Goal: Information Seeking & Learning: Learn about a topic

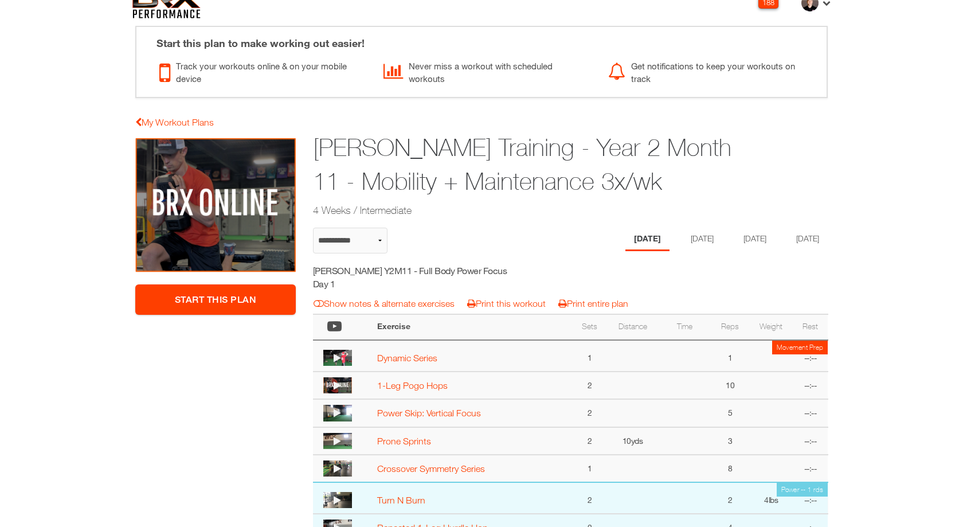
scroll to position [31, 0]
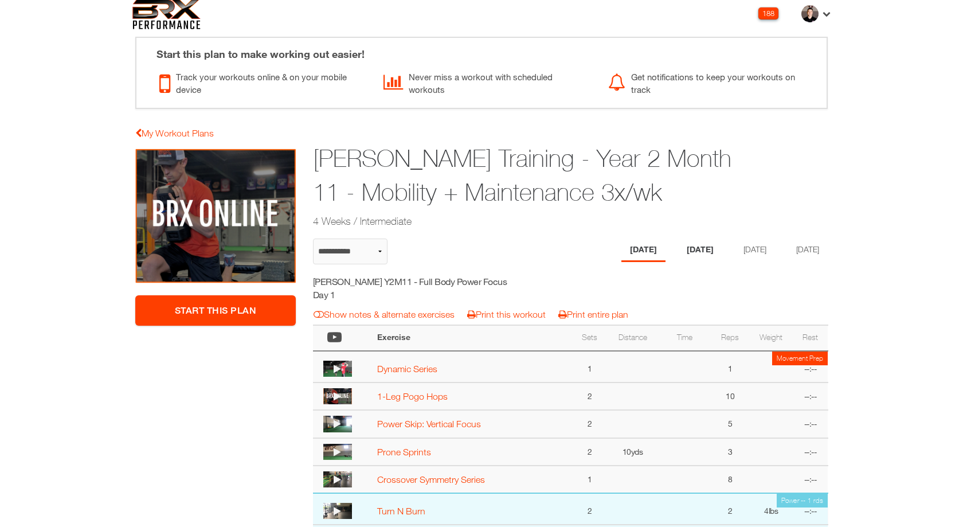
click at [695, 247] on li "[DATE]" at bounding box center [700, 249] width 44 height 23
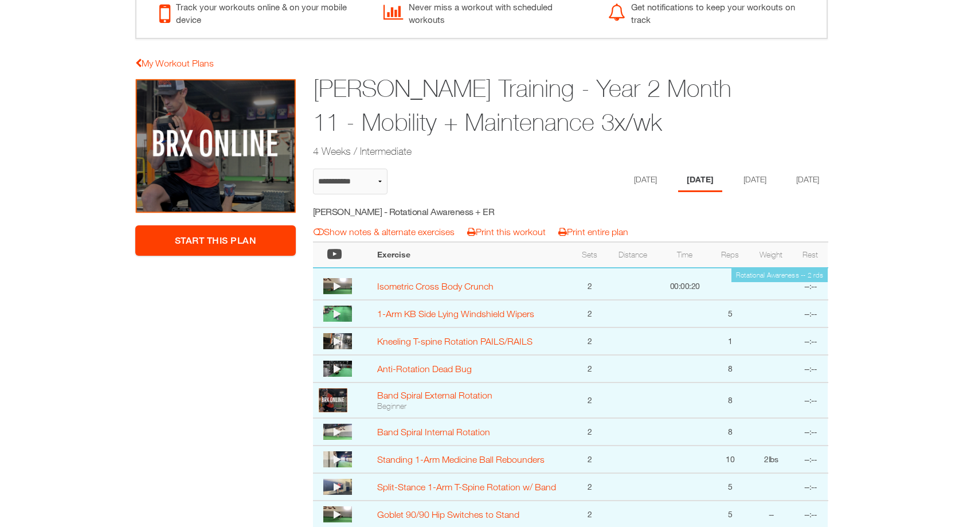
scroll to position [0, 0]
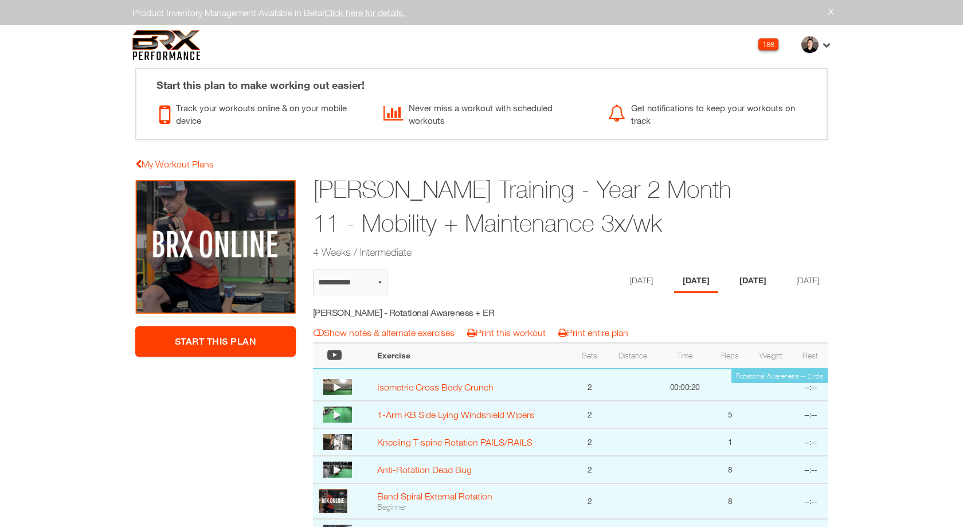
click at [755, 285] on li "[DATE]" at bounding box center [753, 280] width 44 height 23
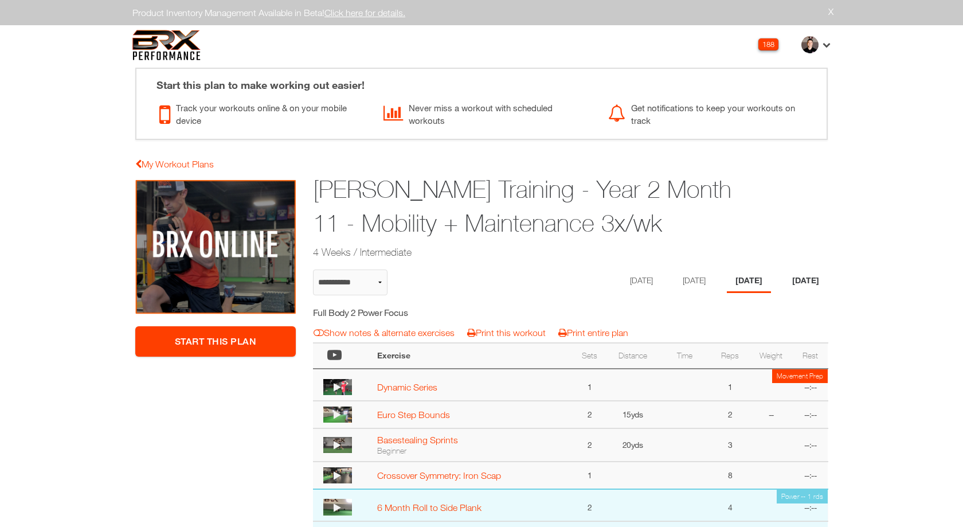
click at [791, 277] on li "[DATE]" at bounding box center [805, 280] width 44 height 23
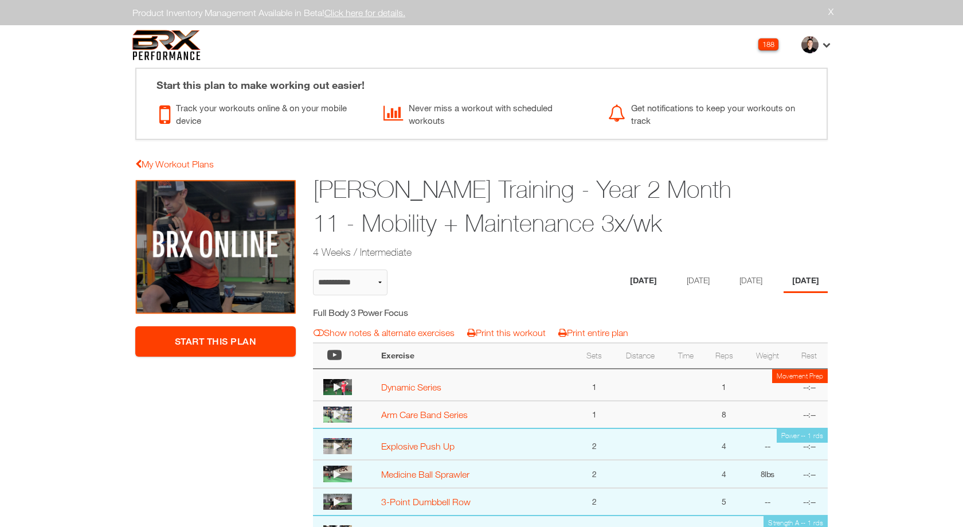
click at [630, 284] on li "[DATE]" at bounding box center [643, 280] width 44 height 23
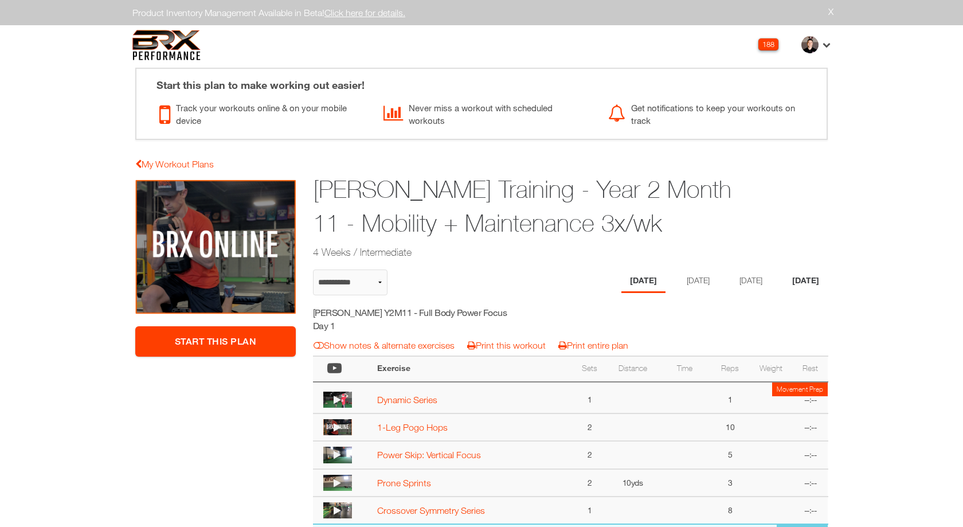
click at [806, 281] on li "[DATE]" at bounding box center [805, 280] width 44 height 23
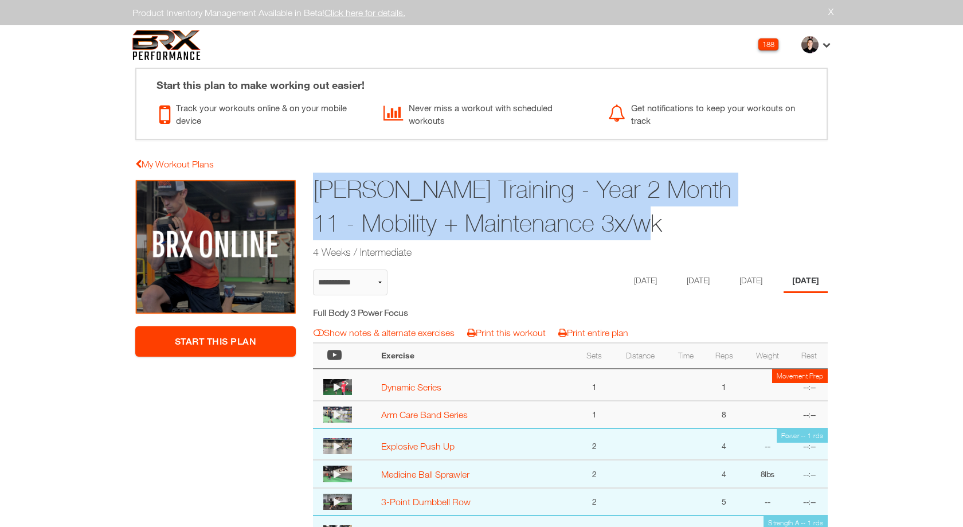
drag, startPoint x: 629, startPoint y: 232, endPoint x: 310, endPoint y: 186, distance: 321.8
click at [310, 186] on div "Cam Castillo Training - Year 2 Month 11 - Mobility + Maintenance 3x/wk 4 Weeks …" at bounding box center [526, 217] width 444 height 93
copy h1 "[PERSON_NAME] Training - Year 2 Month 11 - Mobility + Maintenance 3x/wk"
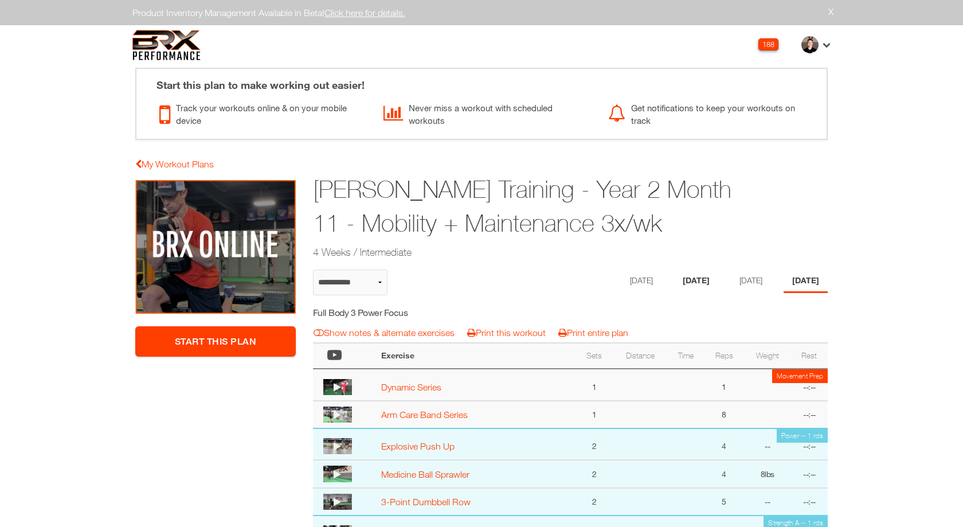
click at [693, 284] on li "[DATE]" at bounding box center [696, 280] width 44 height 23
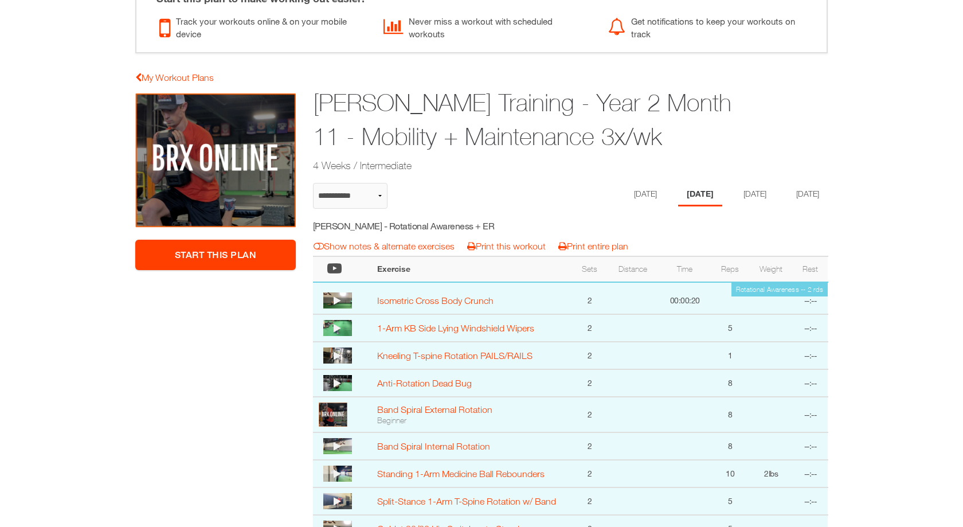
scroll to position [92, 0]
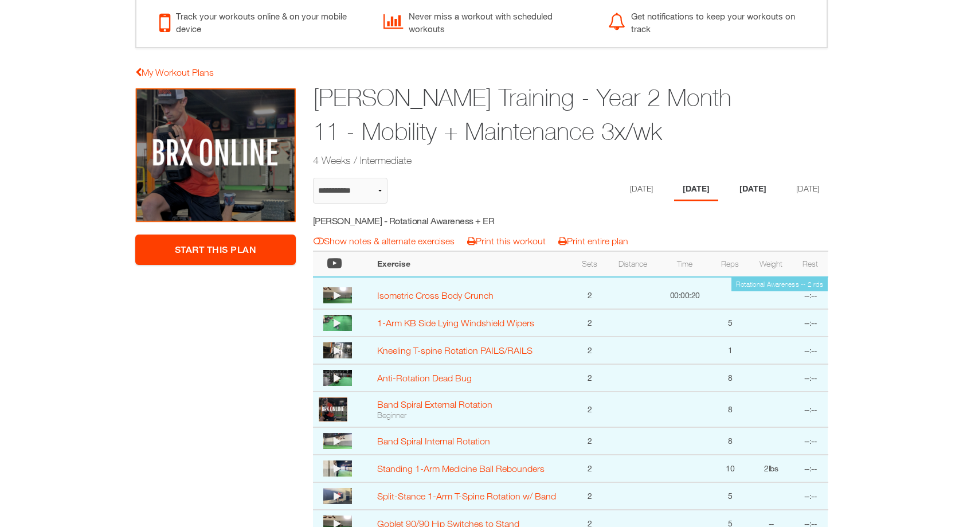
click at [752, 190] on li "[DATE]" at bounding box center [753, 189] width 44 height 23
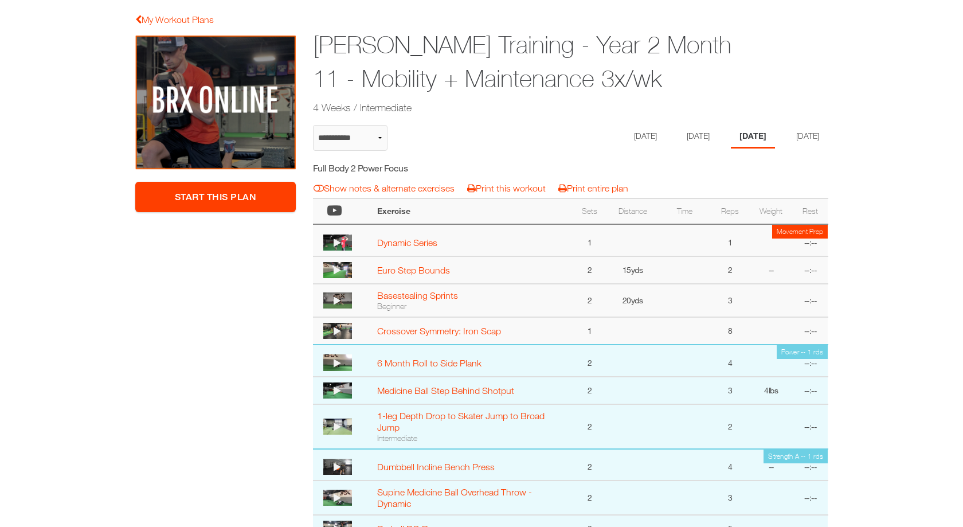
scroll to position [120, 0]
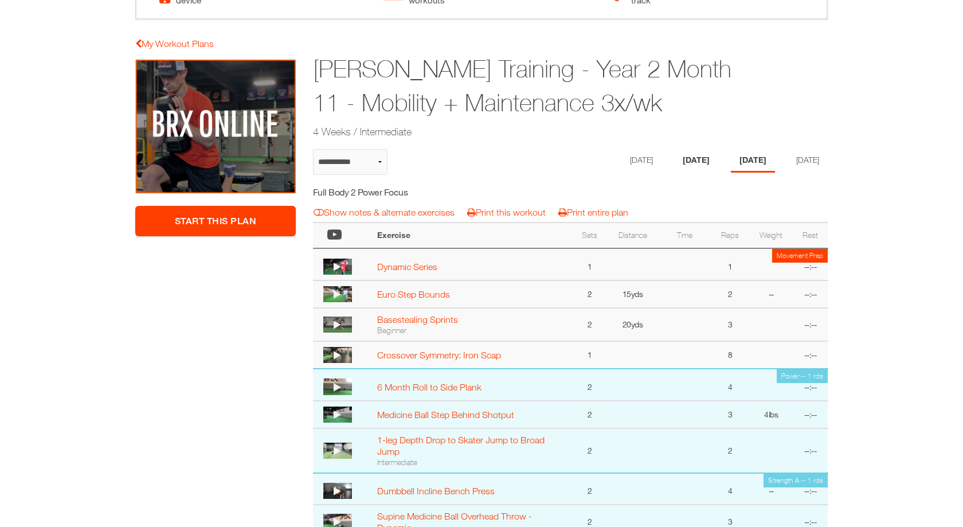
click at [689, 162] on li "[DATE]" at bounding box center [696, 160] width 44 height 23
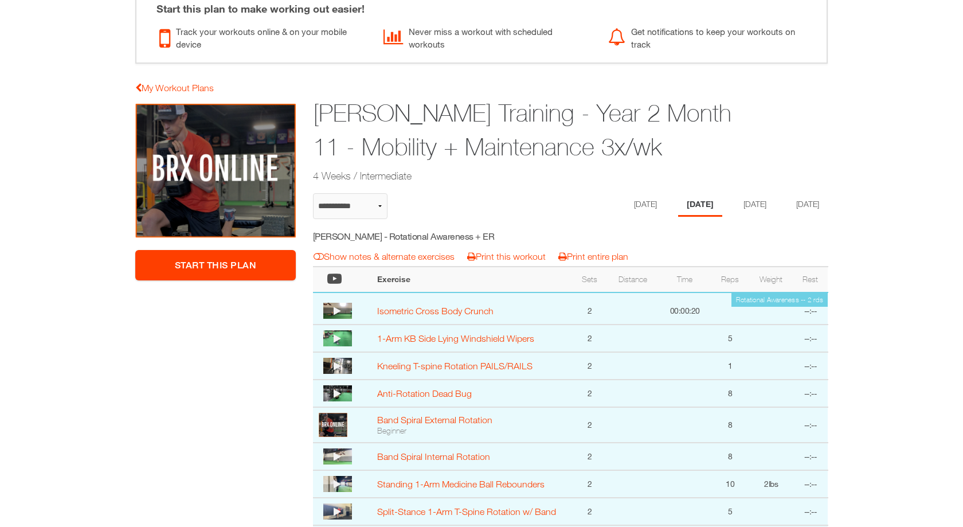
scroll to position [0, 0]
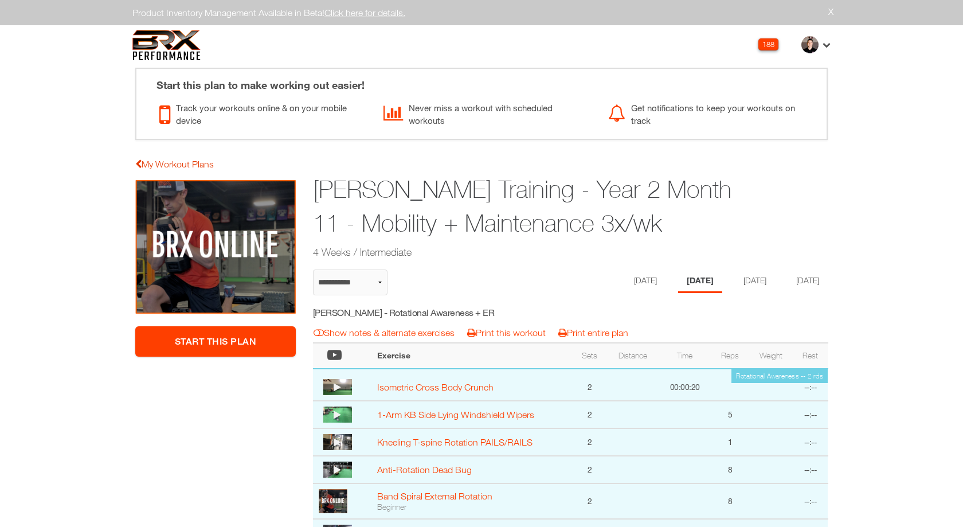
click at [213, 159] on link "My Workout Plans" at bounding box center [174, 164] width 79 height 10
select select "**********"
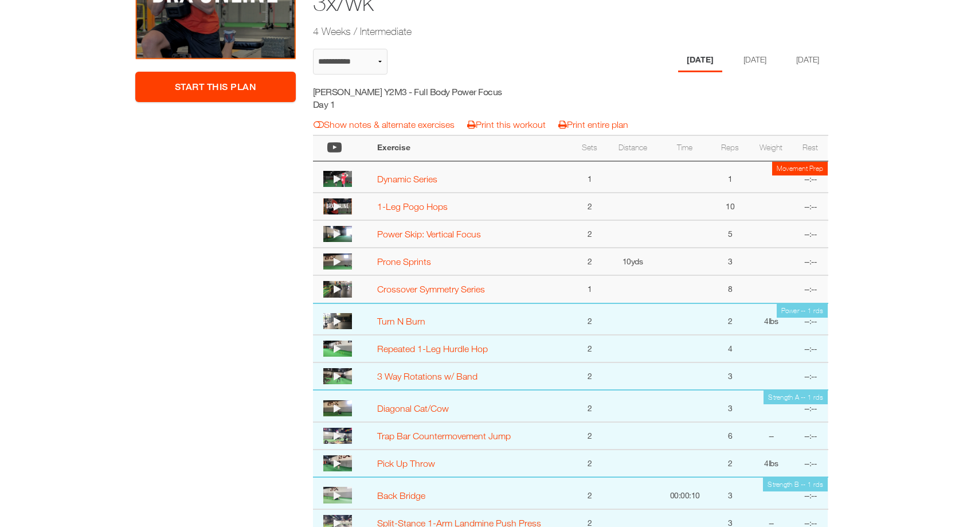
scroll to position [279, 0]
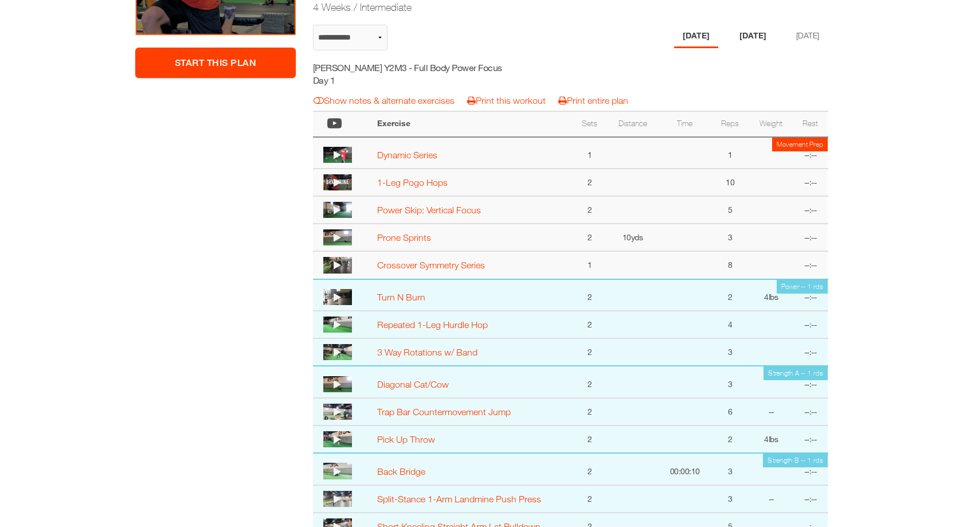
select select "**********"
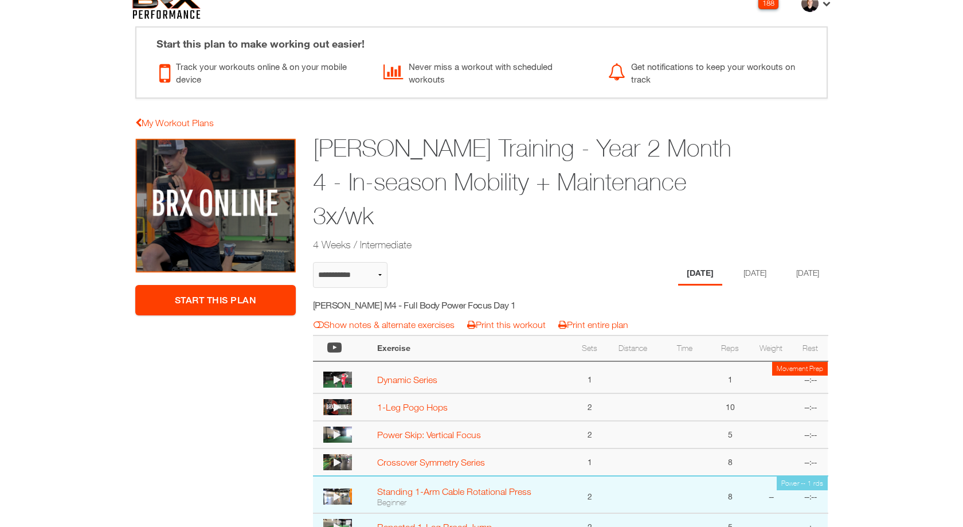
scroll to position [2, 0]
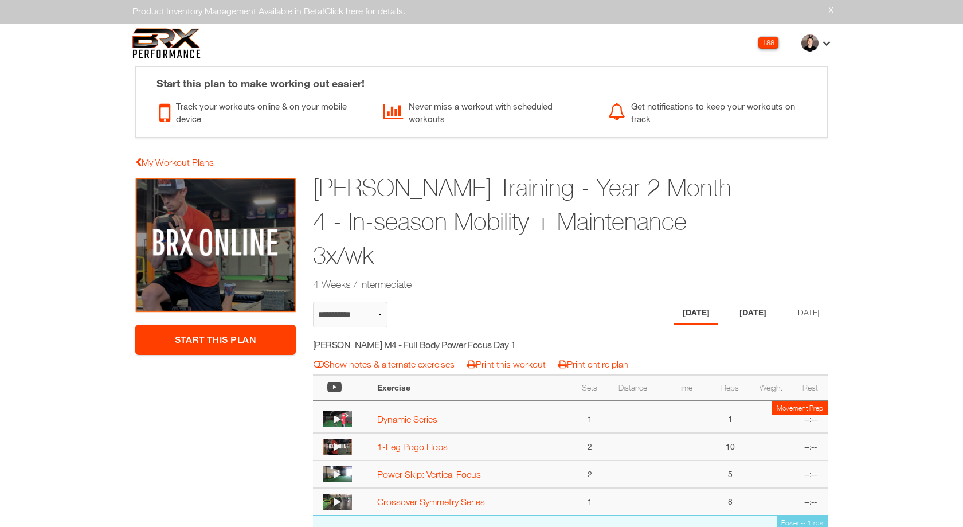
click at [747, 301] on li "Wednesday" at bounding box center [753, 312] width 44 height 23
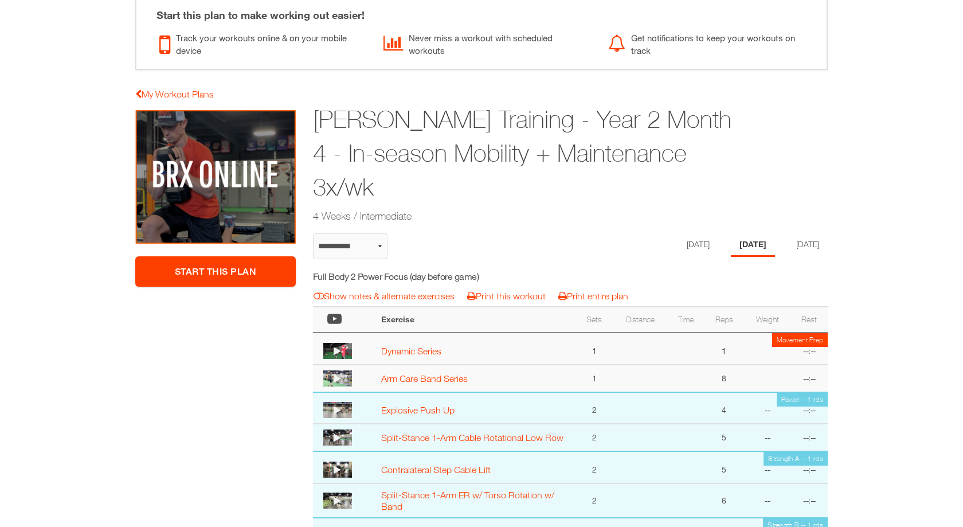
scroll to position [52, 0]
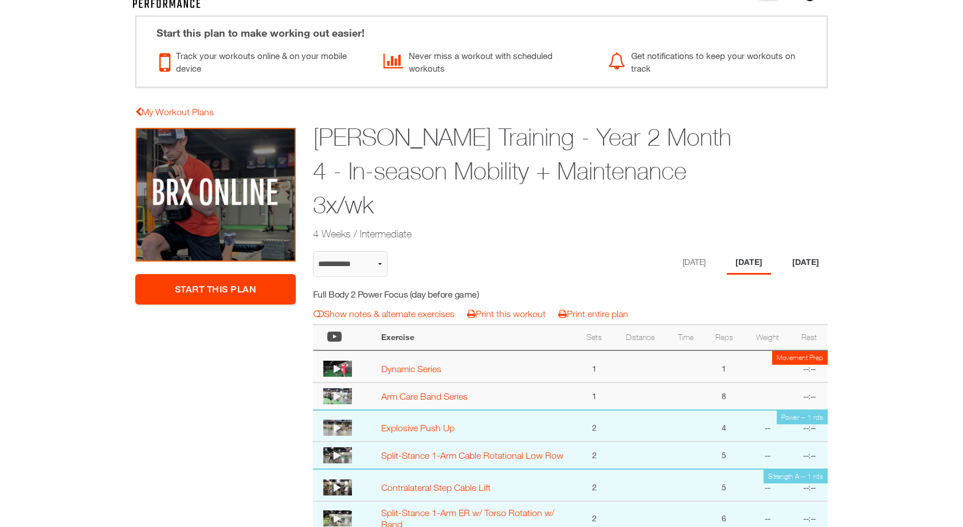
click at [810, 251] on li "[DATE]" at bounding box center [805, 262] width 44 height 23
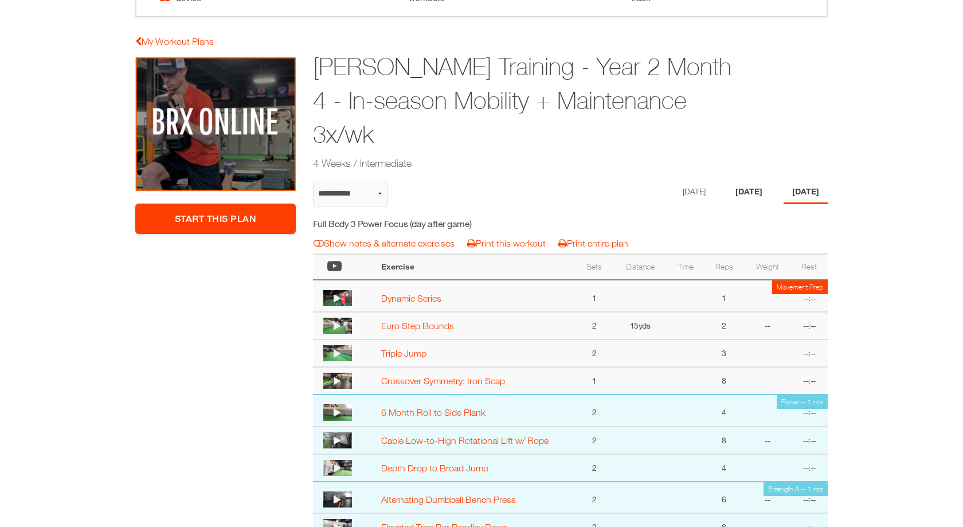
scroll to position [124, 0]
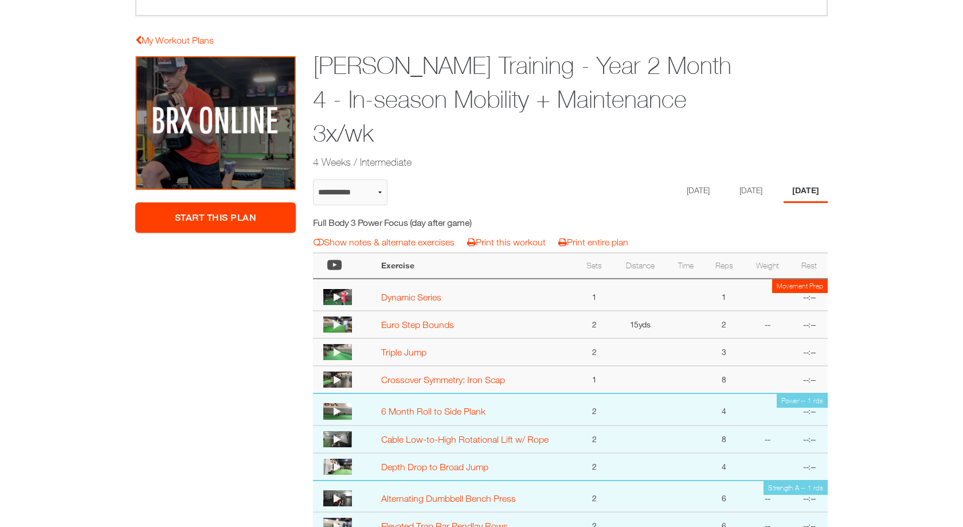
select select "**********"
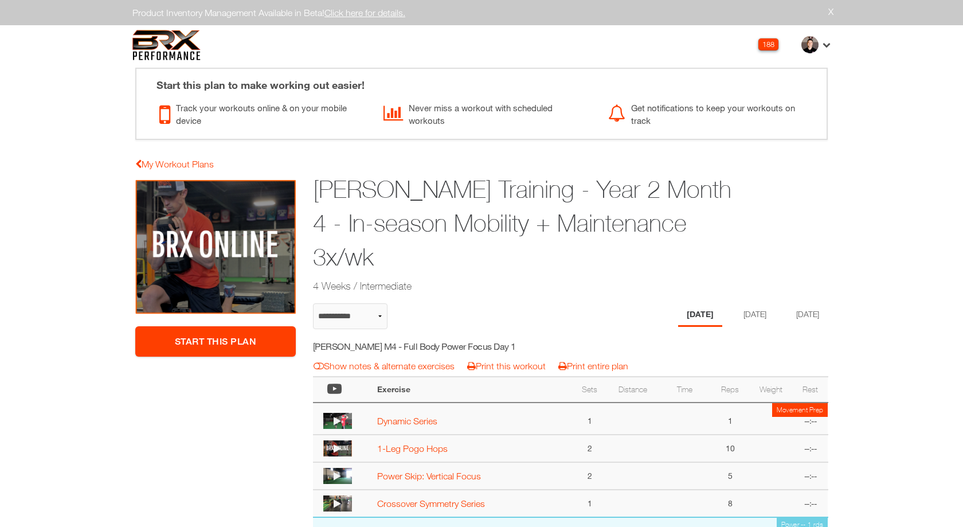
select select "**********"
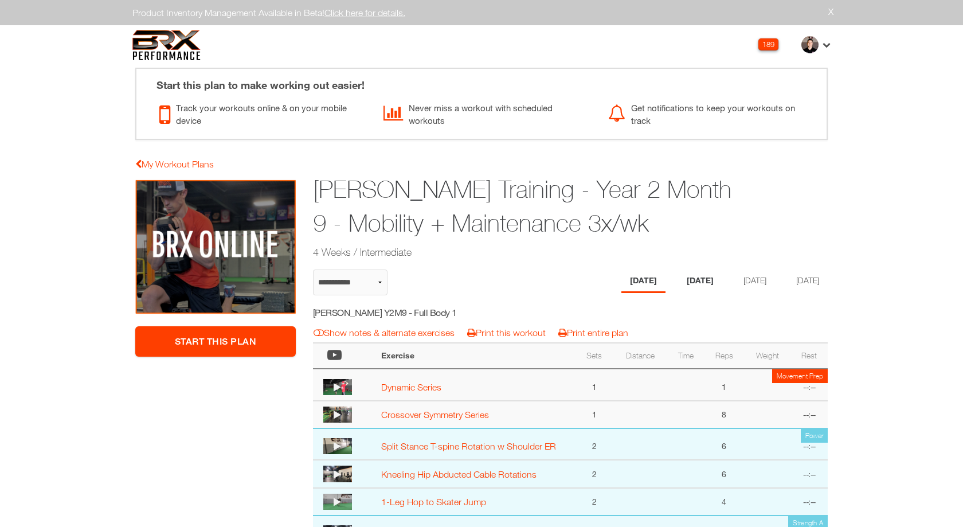
click at [696, 281] on li "[DATE]" at bounding box center [700, 280] width 44 height 23
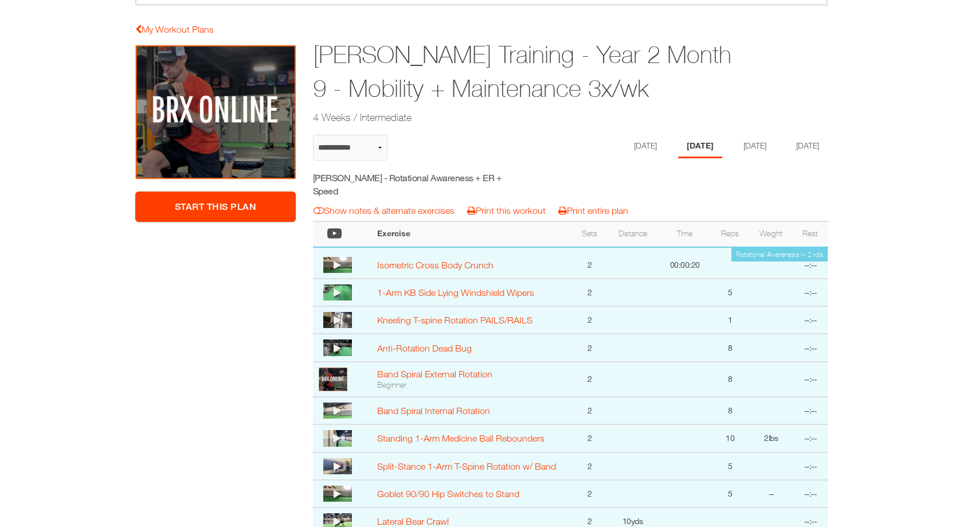
scroll to position [99, 0]
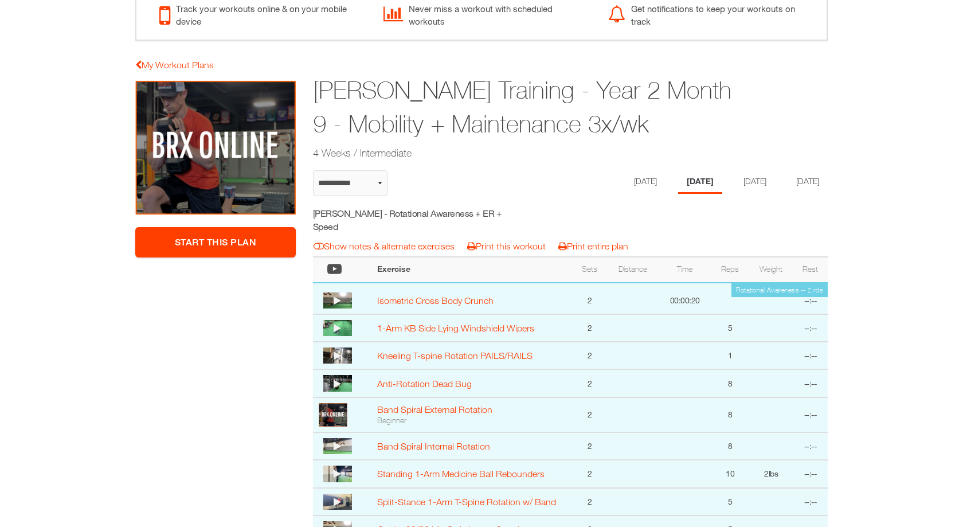
select select "**********"
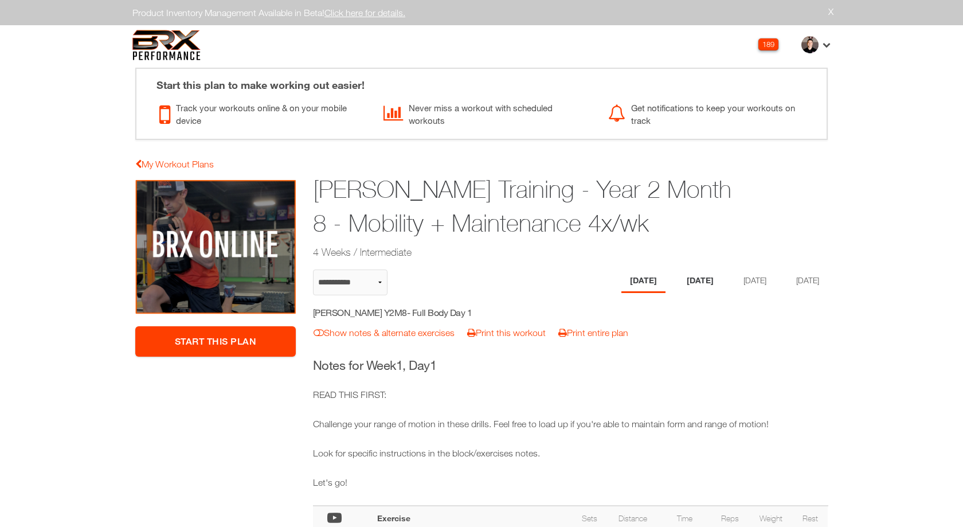
click at [703, 281] on li "[DATE]" at bounding box center [700, 280] width 44 height 23
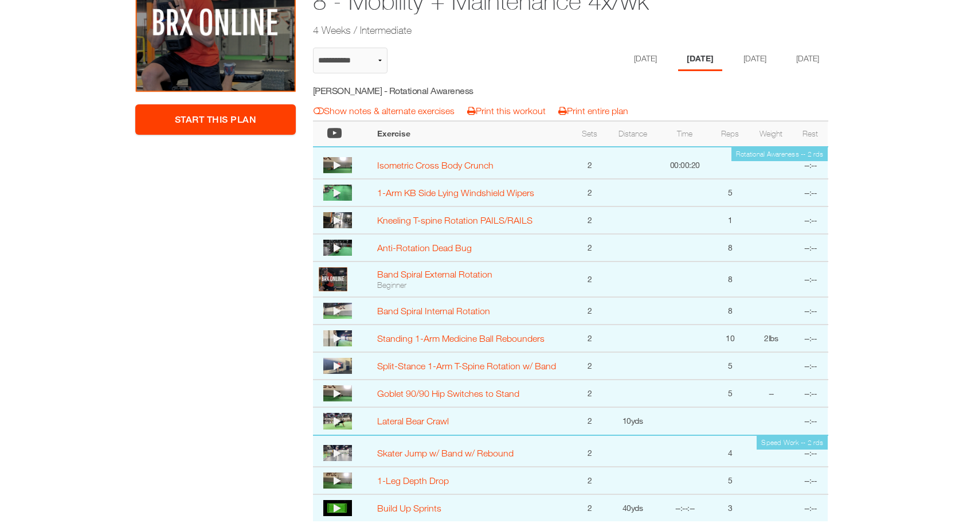
scroll to position [76, 0]
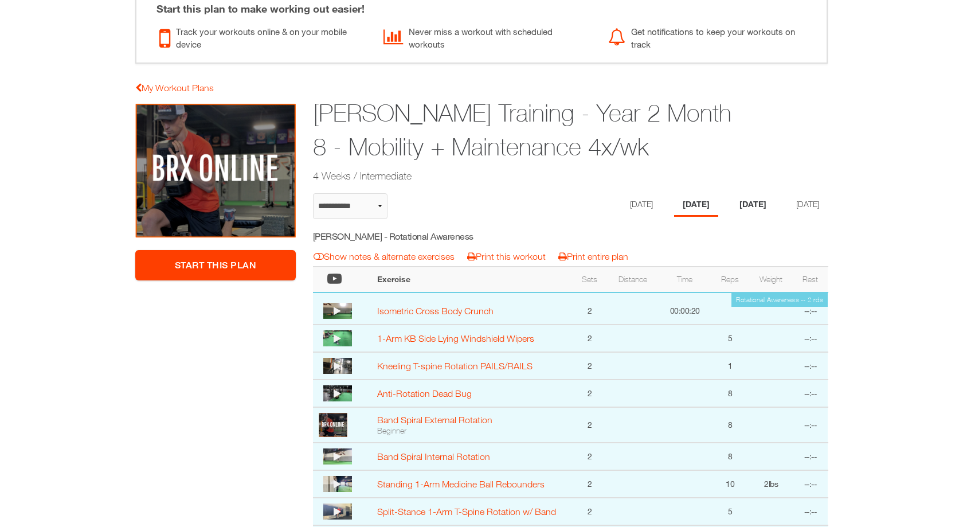
click at [744, 205] on li "[DATE]" at bounding box center [753, 204] width 44 height 23
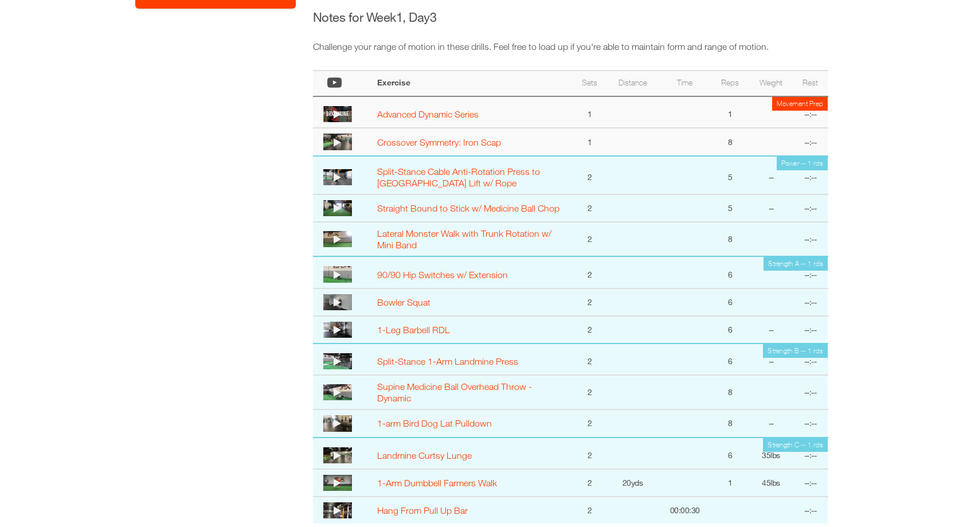
scroll to position [30, 0]
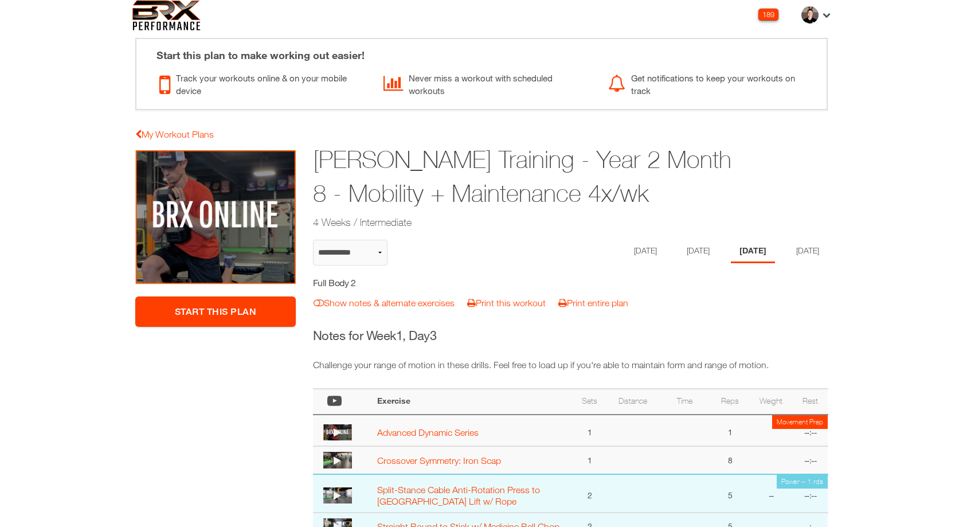
select select "**********"
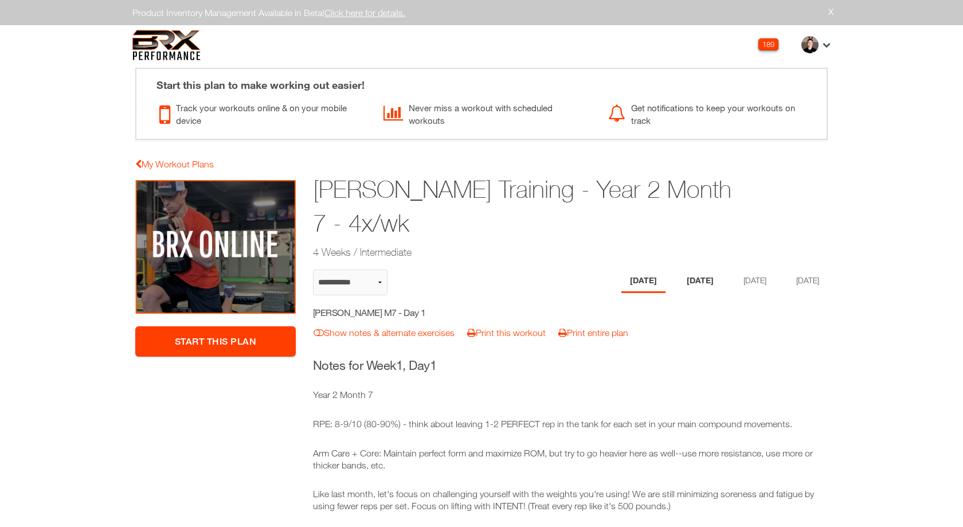
click at [688, 279] on li "[DATE]" at bounding box center [700, 280] width 44 height 23
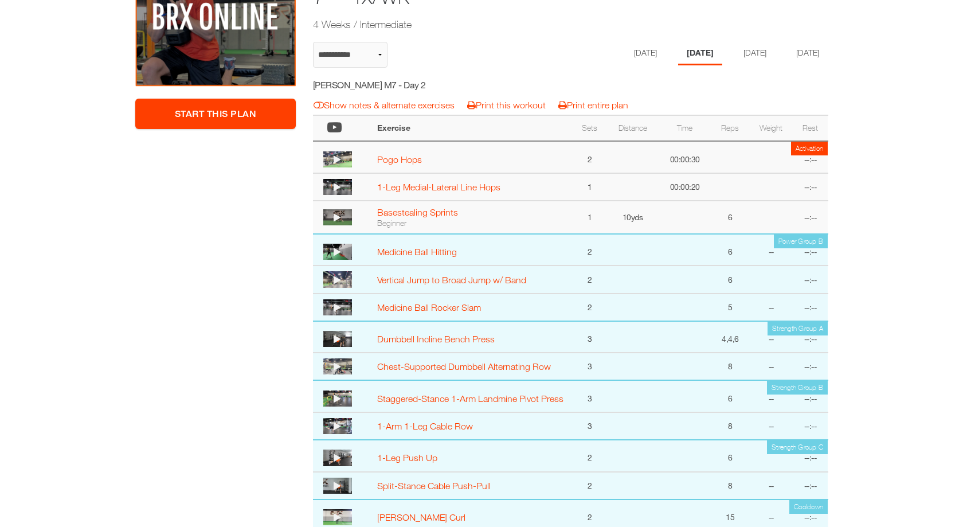
scroll to position [72, 0]
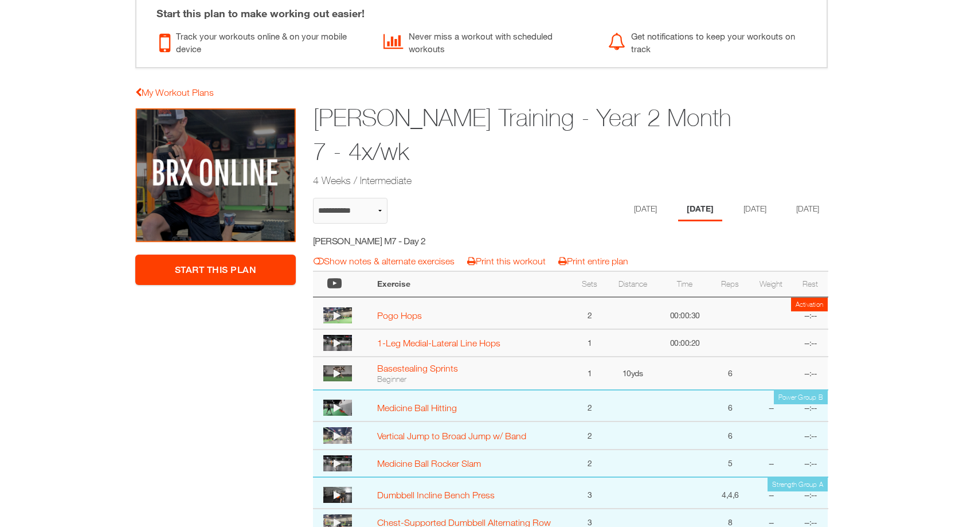
select select "**********"
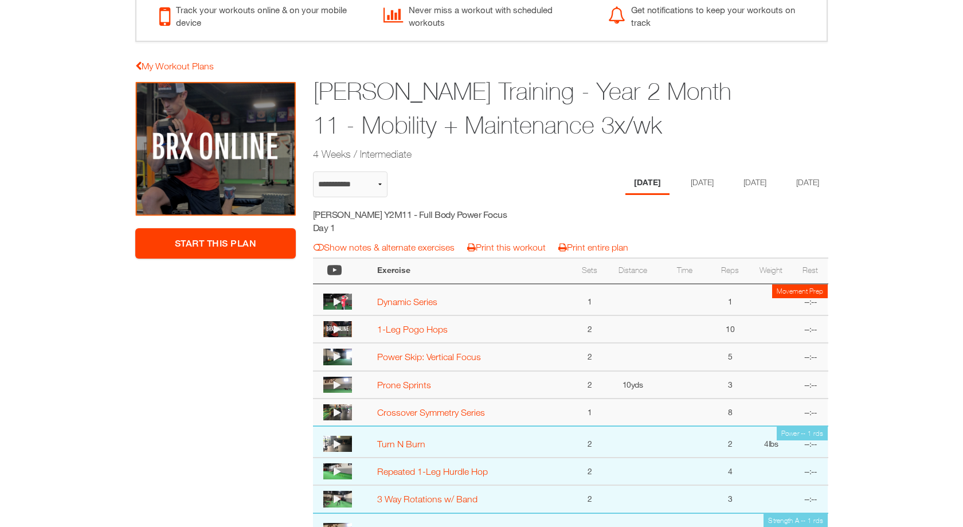
scroll to position [229, 0]
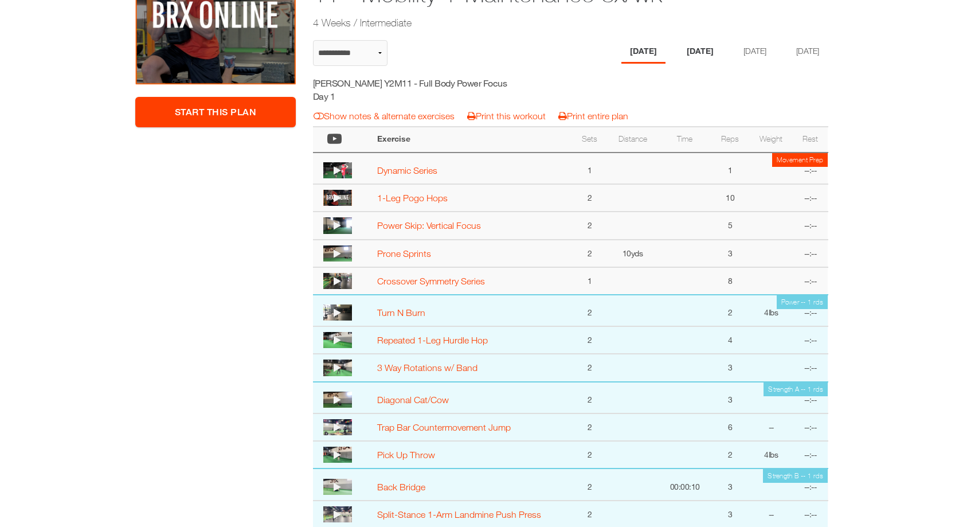
click at [691, 42] on li "[DATE]" at bounding box center [700, 51] width 44 height 23
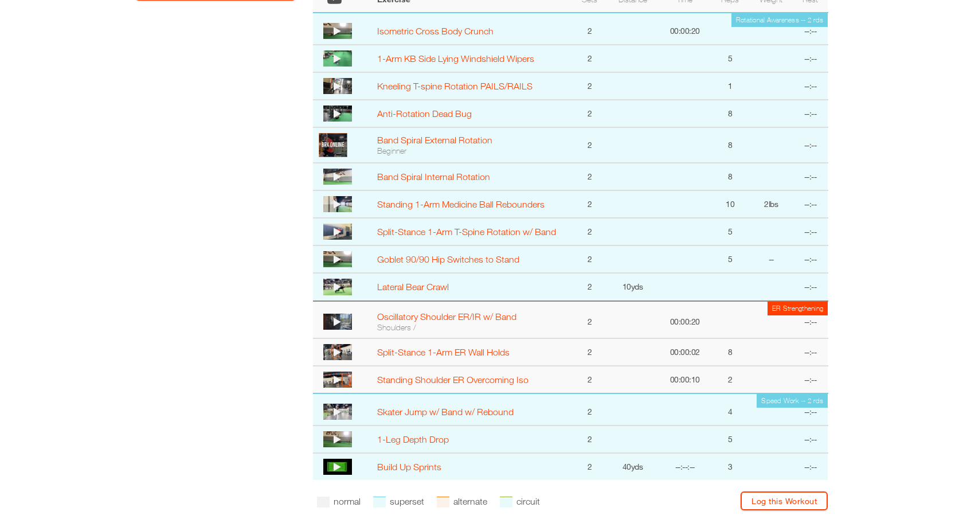
scroll to position [361, 0]
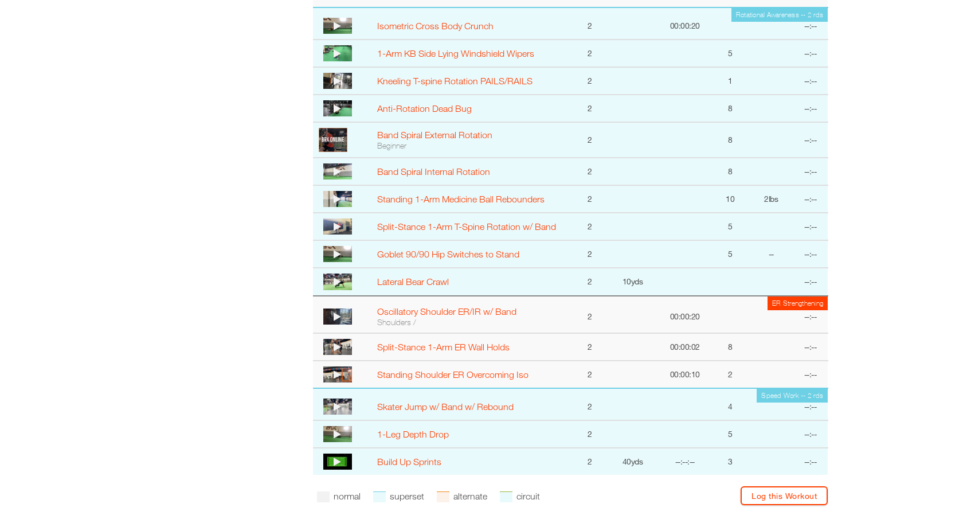
click at [785, 300] on td "ER Strengthening" at bounding box center [797, 303] width 60 height 14
copy tbody "ER Strengthening"
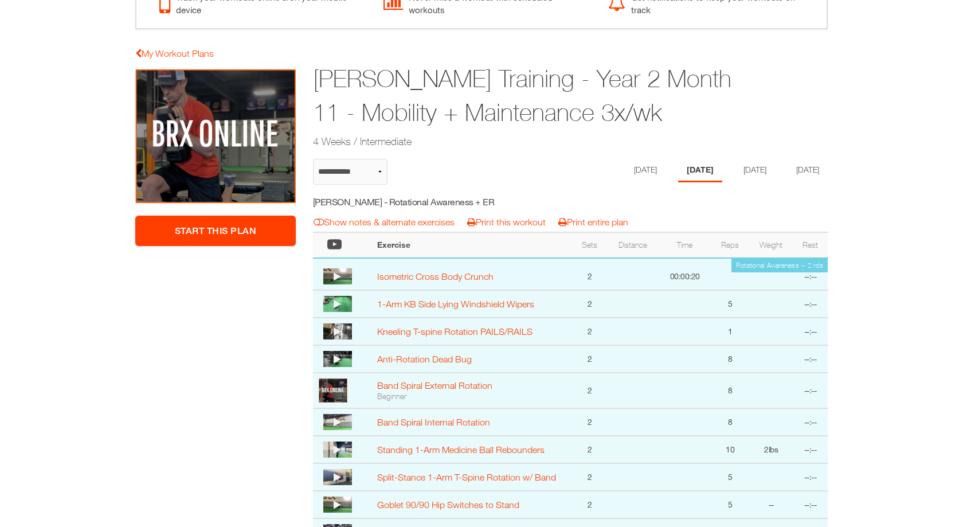
scroll to position [0, 0]
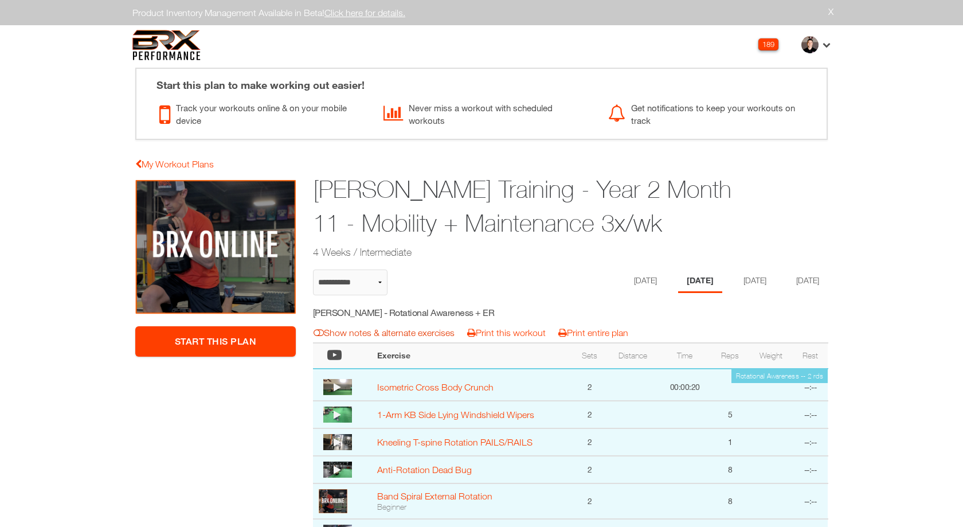
click at [419, 334] on link "Show notes & alternate exercises" at bounding box center [383, 332] width 141 height 10
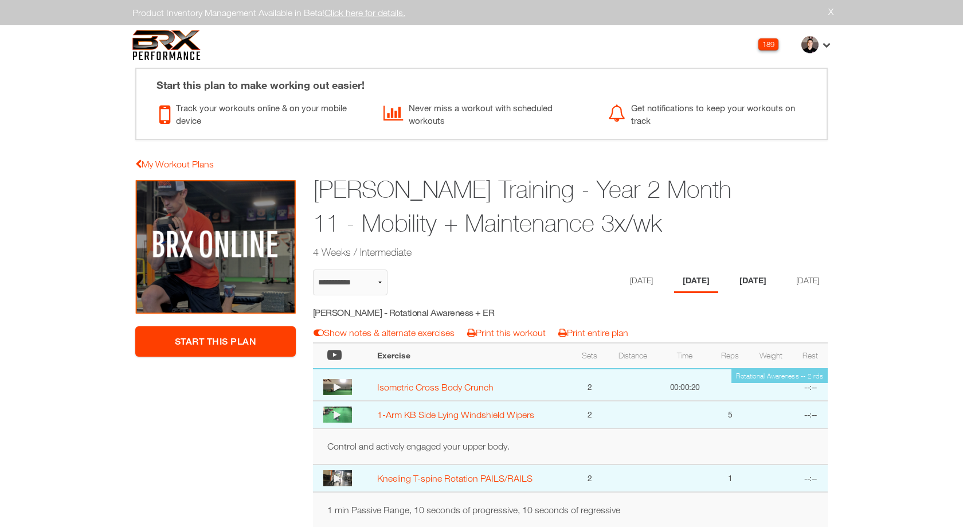
click at [745, 287] on li "[DATE]" at bounding box center [753, 280] width 44 height 23
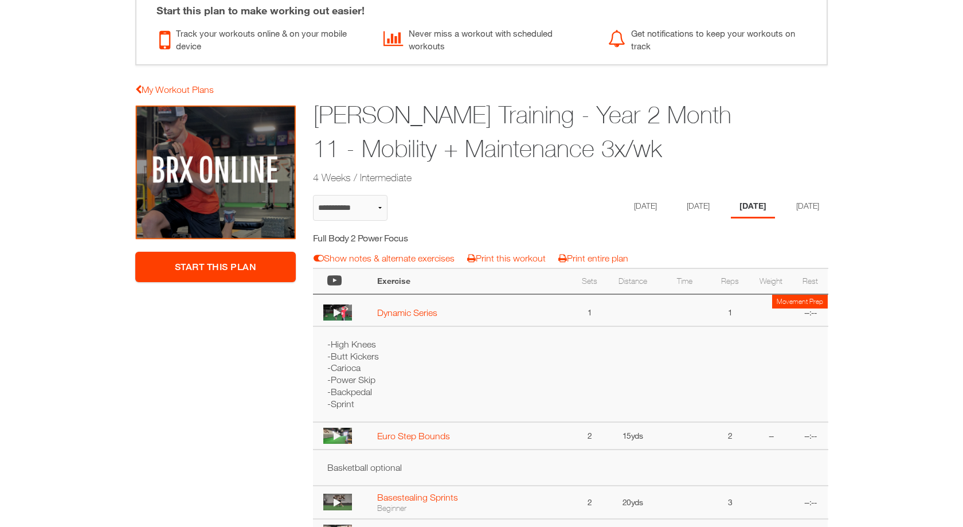
scroll to position [22, 0]
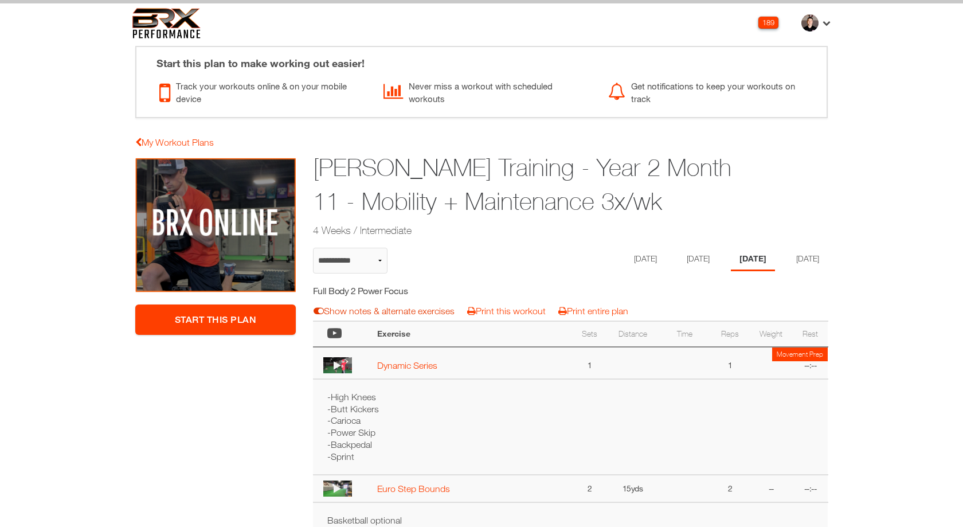
click at [393, 306] on link "Show notes & alternate exercises" at bounding box center [383, 310] width 141 height 10
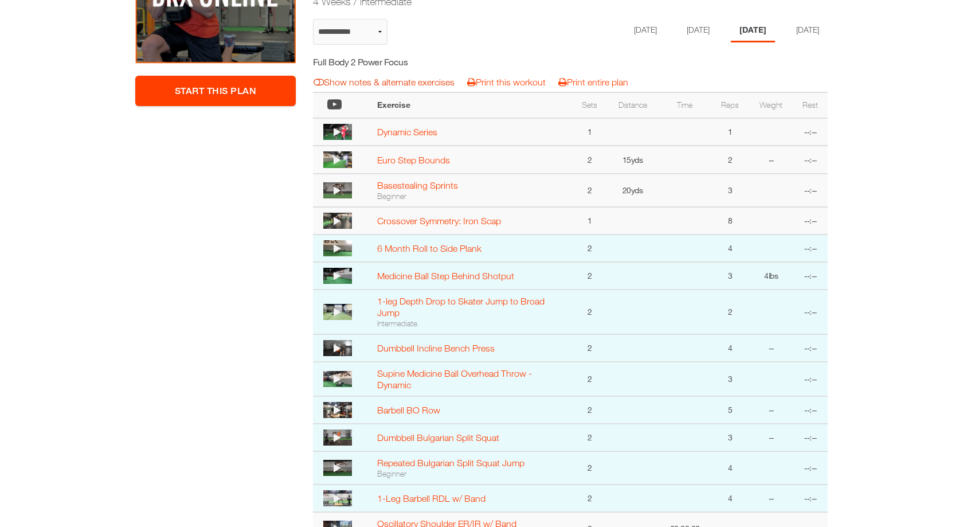
scroll to position [0, 0]
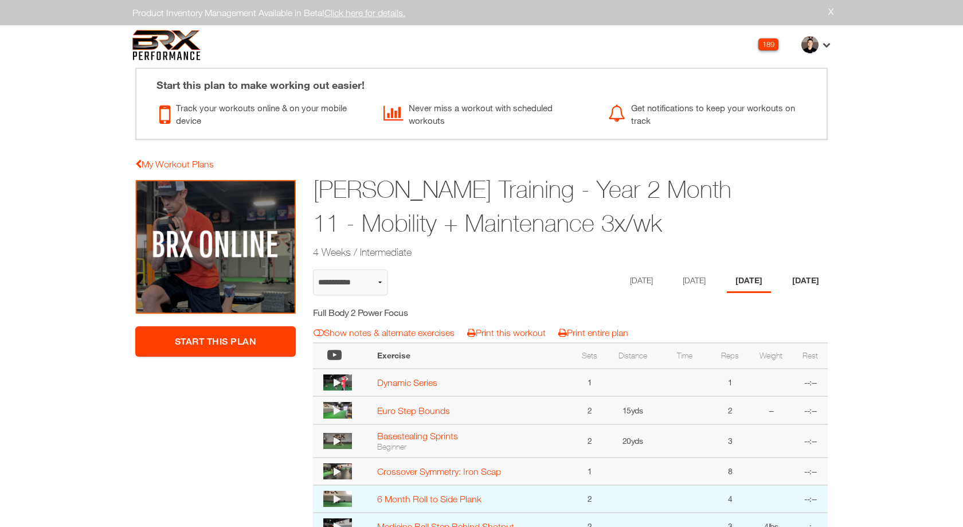
click at [810, 290] on li "[DATE]" at bounding box center [805, 280] width 44 height 23
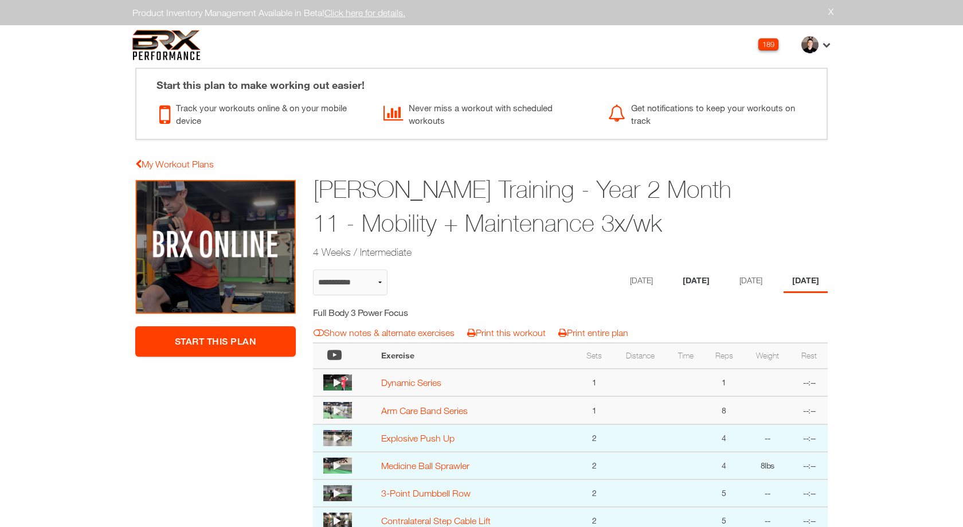
click at [692, 285] on li "[DATE]" at bounding box center [696, 280] width 44 height 23
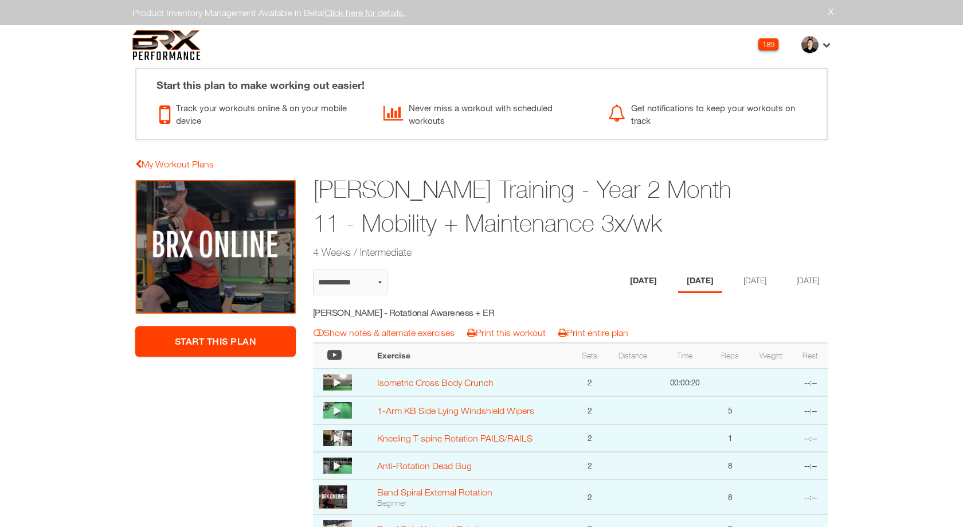
click at [621, 281] on li "[DATE]" at bounding box center [643, 280] width 44 height 23
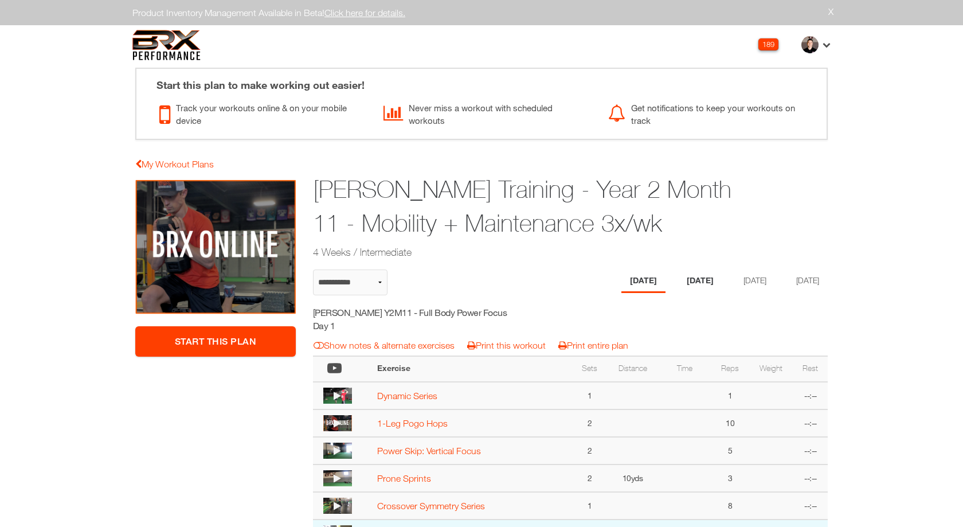
click at [684, 278] on li "[DATE]" at bounding box center [700, 280] width 44 height 23
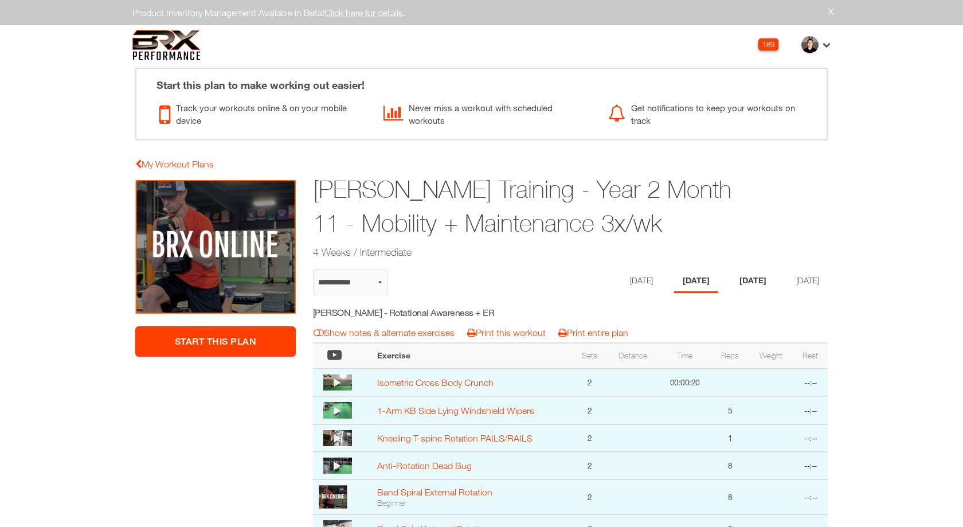
click at [744, 280] on li "[DATE]" at bounding box center [753, 280] width 44 height 23
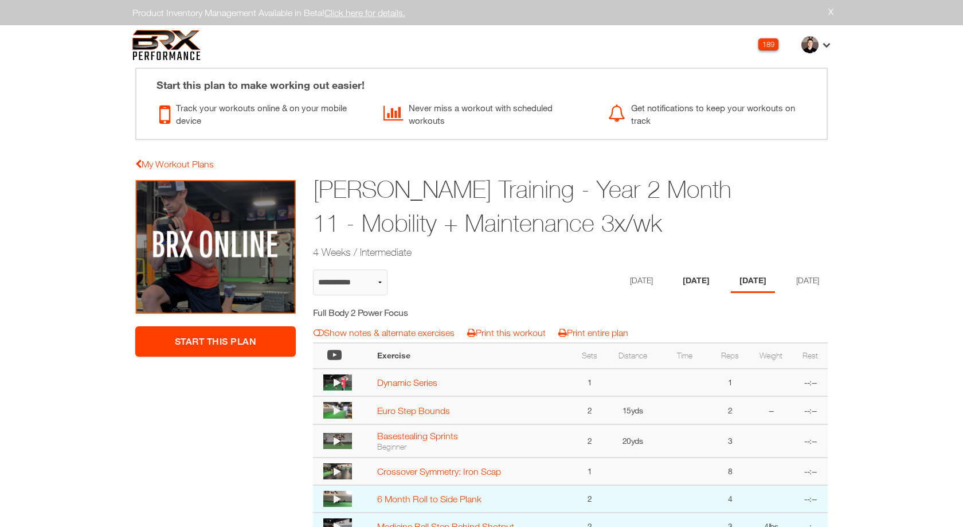
click at [679, 281] on li "[DATE]" at bounding box center [696, 280] width 44 height 23
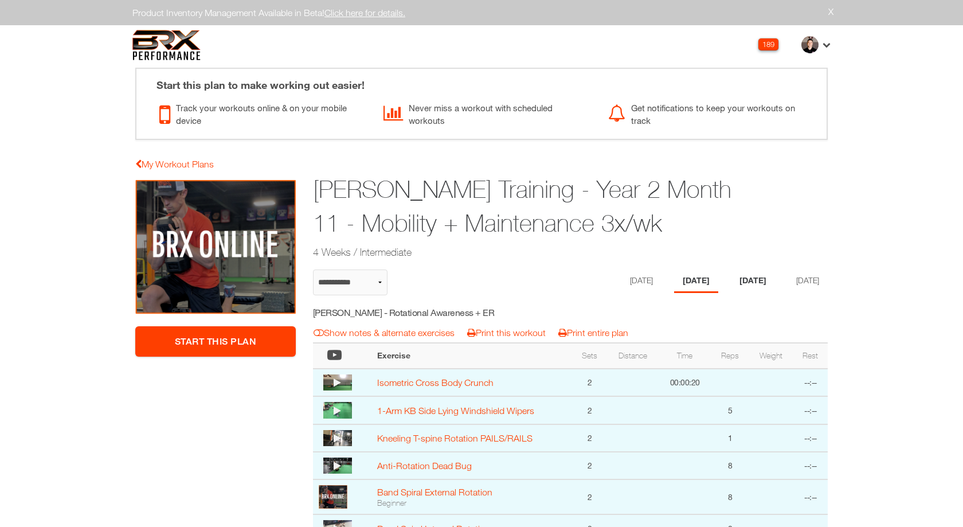
click at [756, 280] on li "[DATE]" at bounding box center [753, 280] width 44 height 23
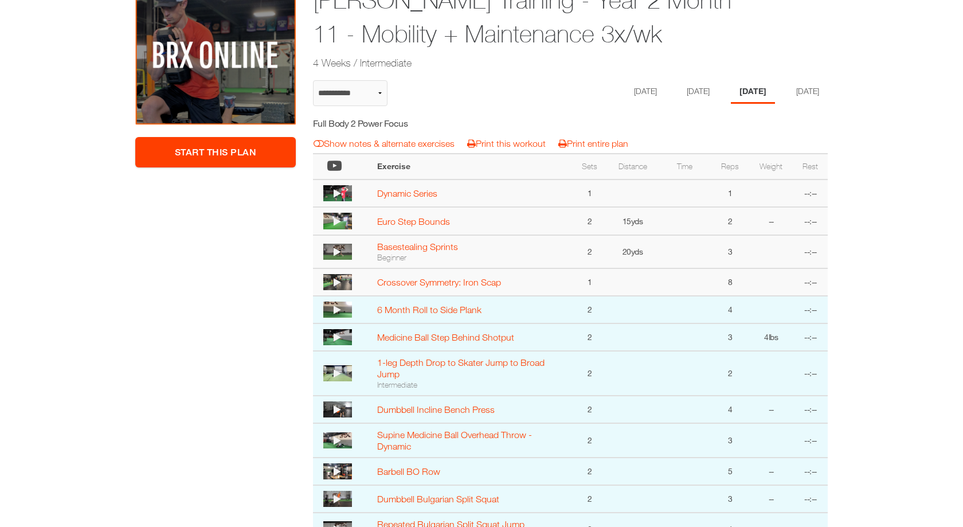
scroll to position [46, 0]
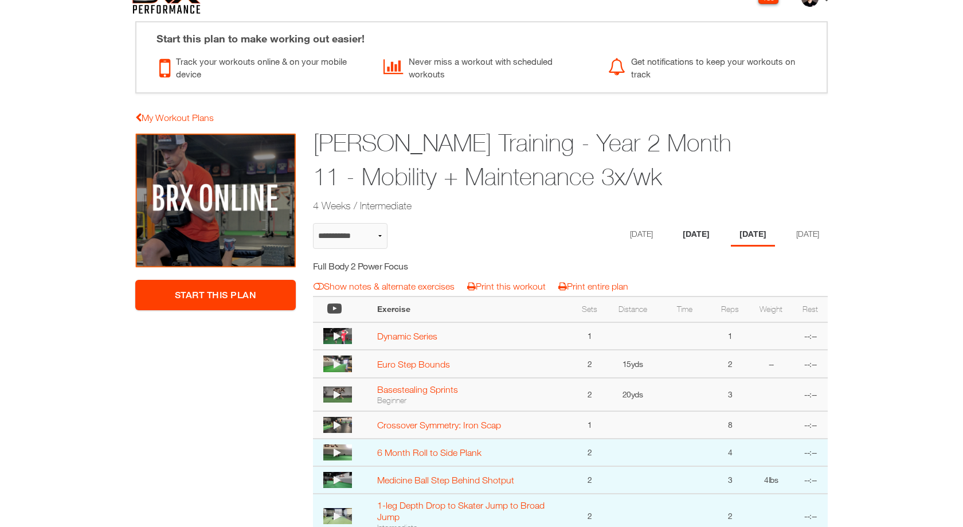
click at [697, 234] on li "[DATE]" at bounding box center [696, 234] width 44 height 23
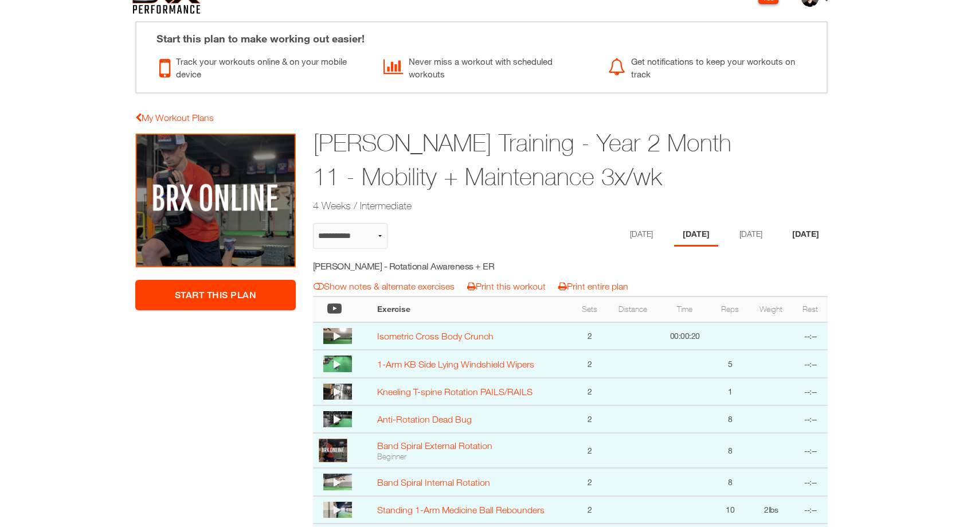
click at [803, 234] on li "[DATE]" at bounding box center [805, 234] width 44 height 23
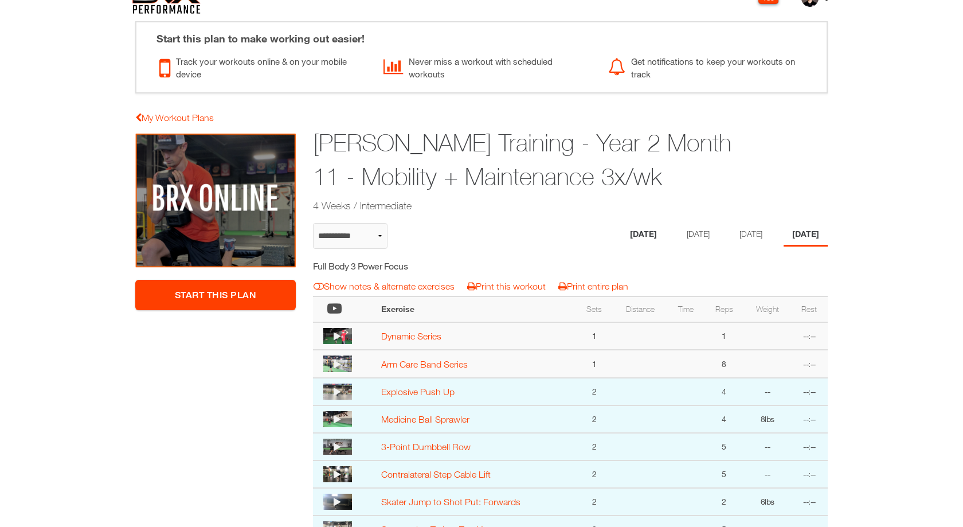
click at [642, 234] on li "[DATE]" at bounding box center [643, 234] width 44 height 23
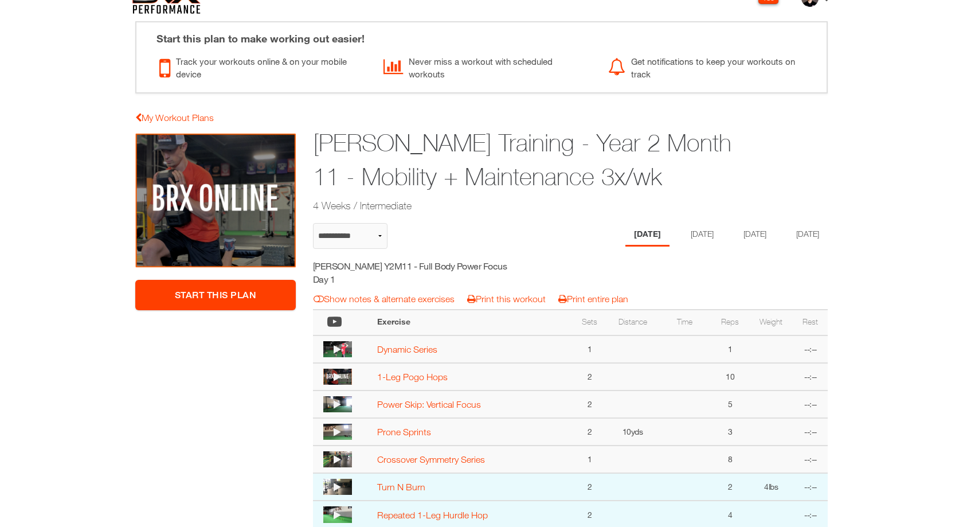
select select "**********"
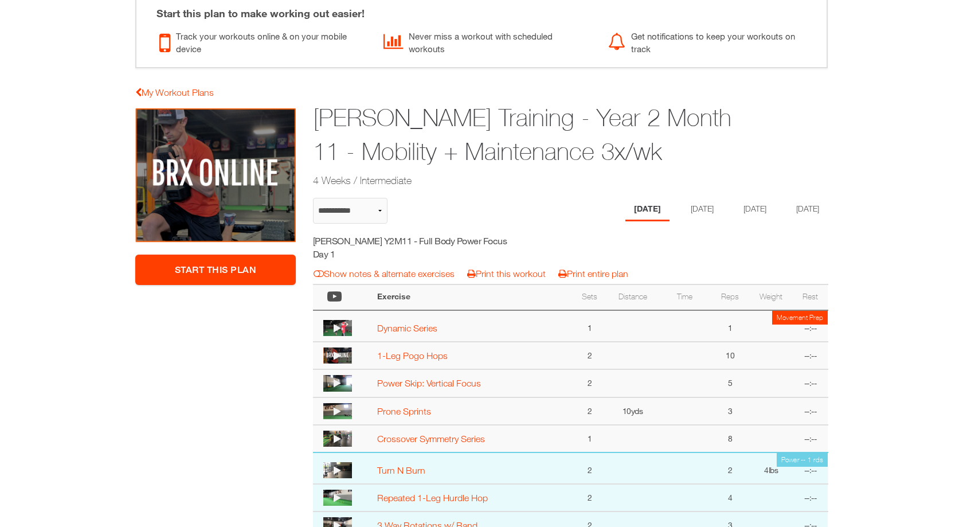
scroll to position [46, 0]
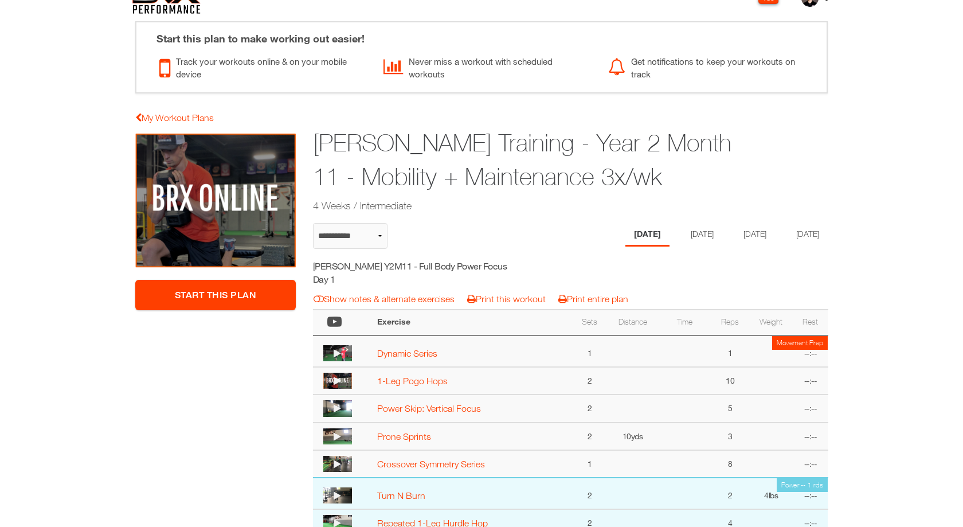
select select "**********"
